Goal: Navigation & Orientation: Find specific page/section

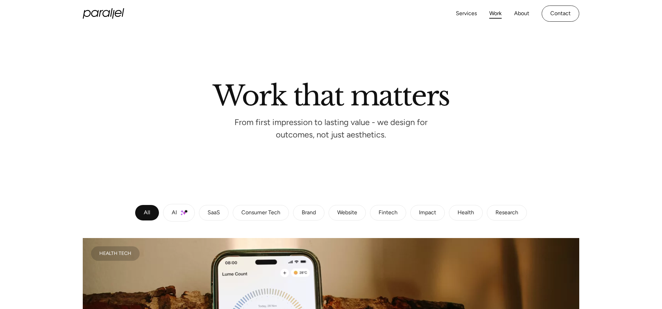
click at [187, 215] on link "AI" at bounding box center [179, 213] width 32 height 18
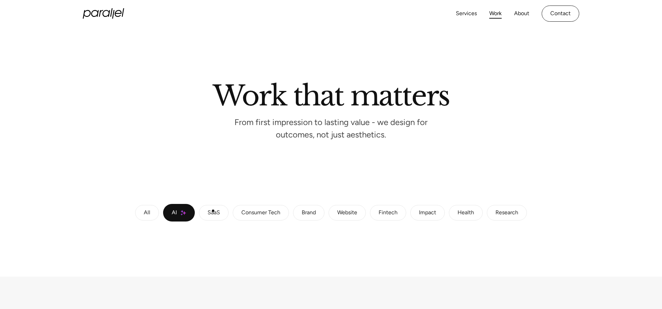
click at [215, 211] on div "SaaS" at bounding box center [214, 213] width 12 height 4
click at [257, 211] on div "Consumer Tech" at bounding box center [260, 213] width 39 height 4
click at [297, 213] on link "Brand" at bounding box center [308, 213] width 31 height 16
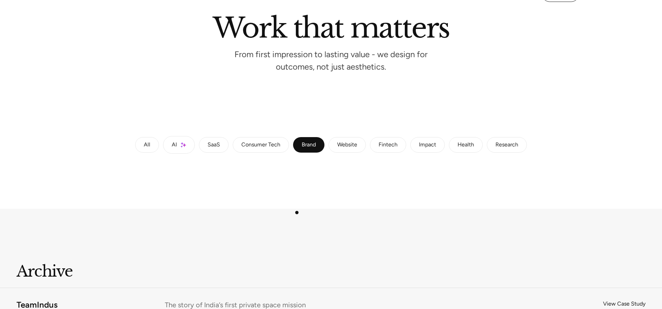
scroll to position [73, 0]
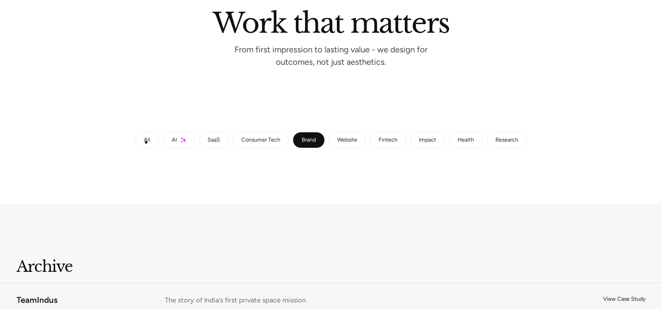
click at [144, 141] on div "All" at bounding box center [147, 140] width 7 height 4
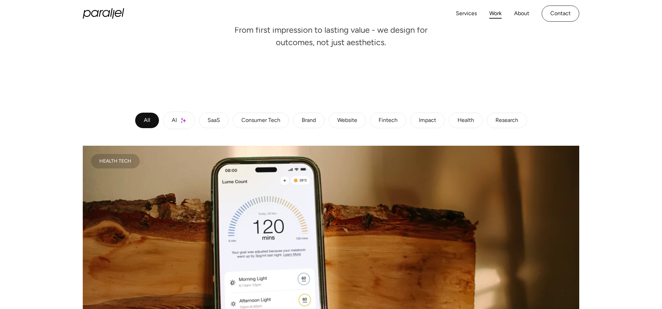
scroll to position [95, 0]
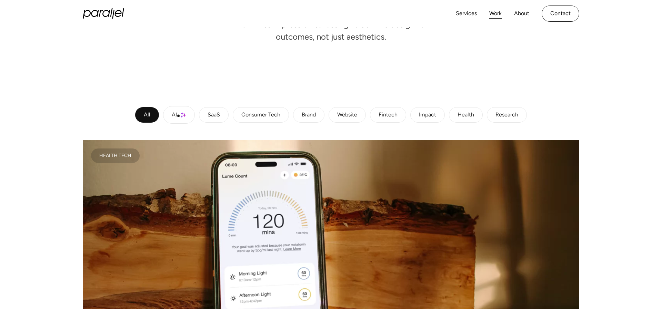
click at [181, 117] on img at bounding box center [184, 115] width 6 height 6
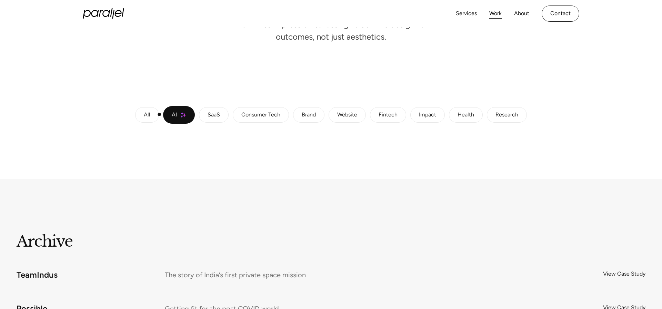
click at [159, 115] on div "All AI SaaS Consumer Tech Brand Website Fintech Impact Health Research" at bounding box center [331, 115] width 497 height 18
click at [151, 115] on link "All" at bounding box center [147, 115] width 24 height 16
